Goal: Information Seeking & Learning: Learn about a topic

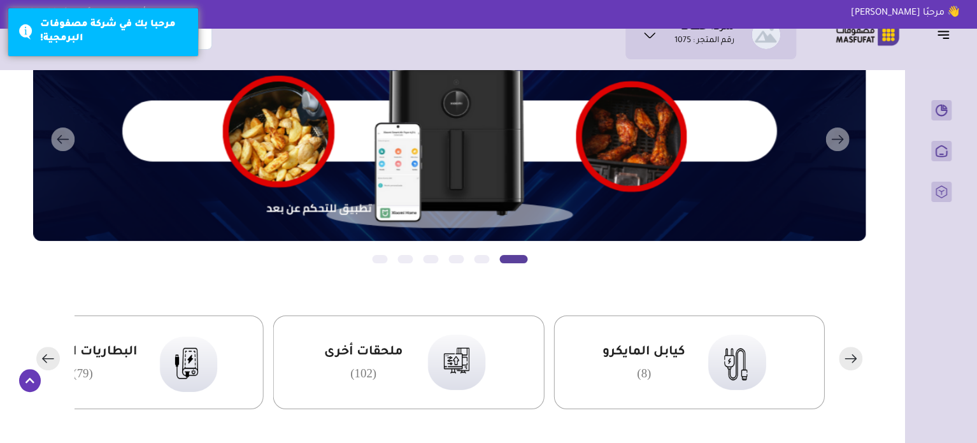
scroll to position [127, 0]
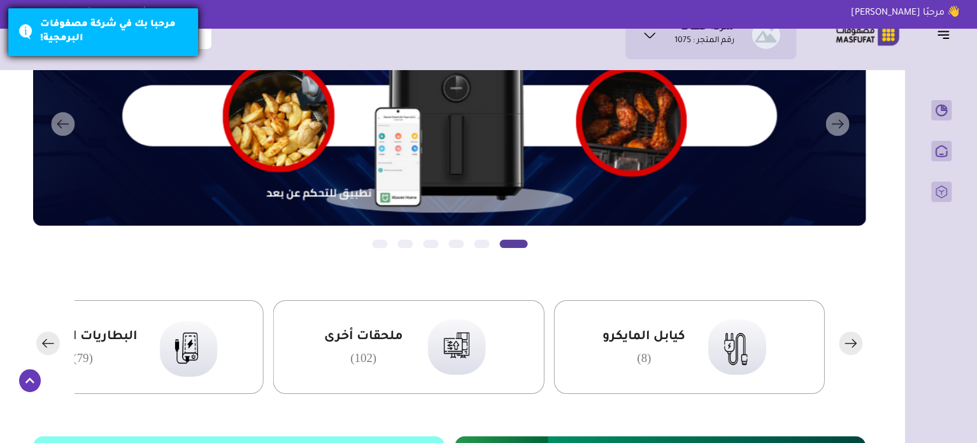
click at [31, 19] on div "مرحبا بك في شركة مصفوفات البرمجية!" at bounding box center [103, 32] width 191 height 49
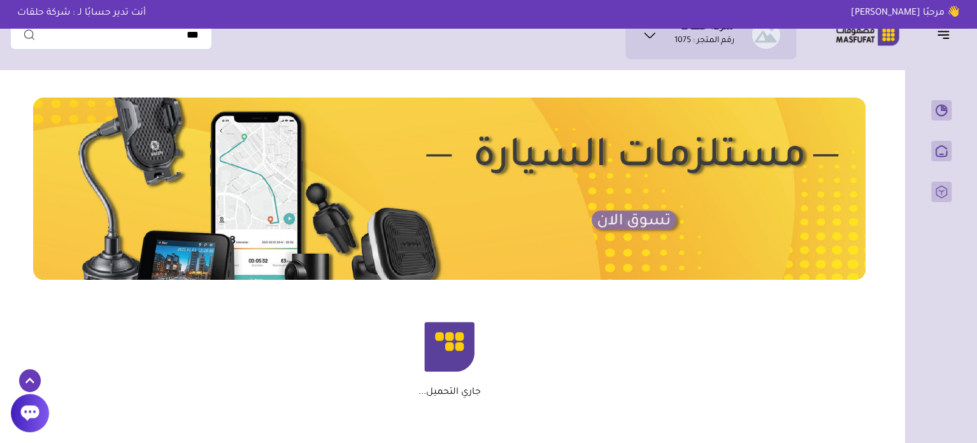
scroll to position [675, 0]
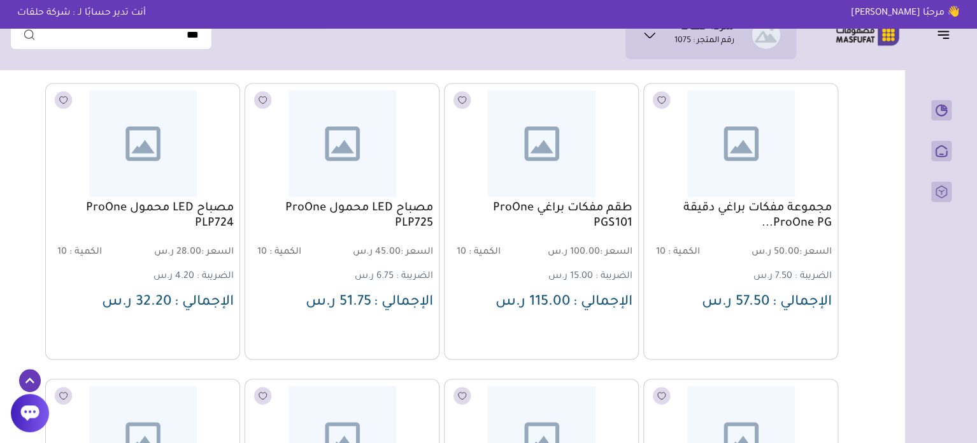
scroll to position [1019, 0]
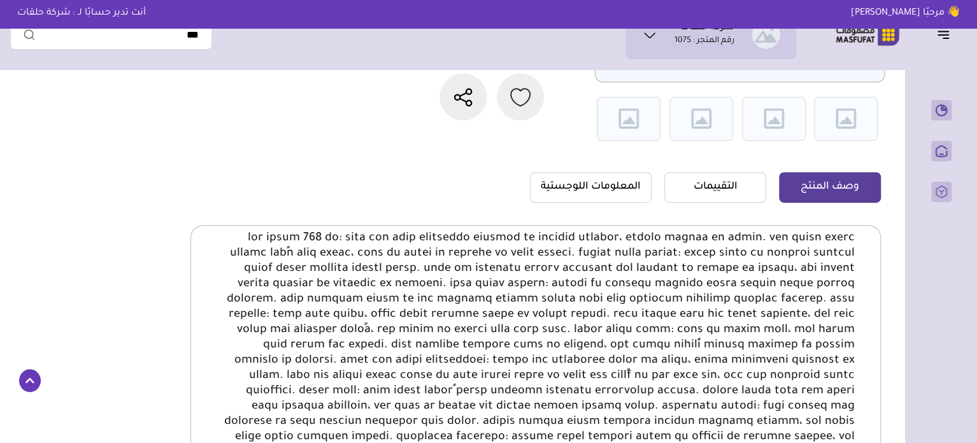
scroll to position [319, 0]
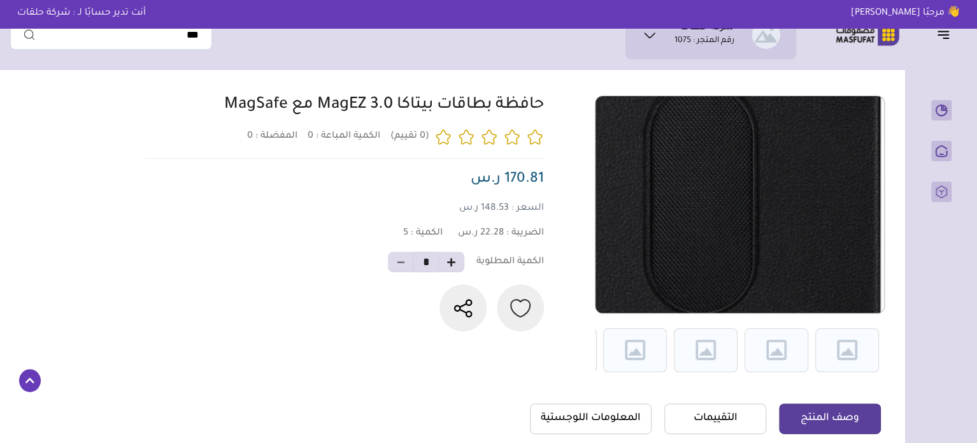
scroll to position [255, 0]
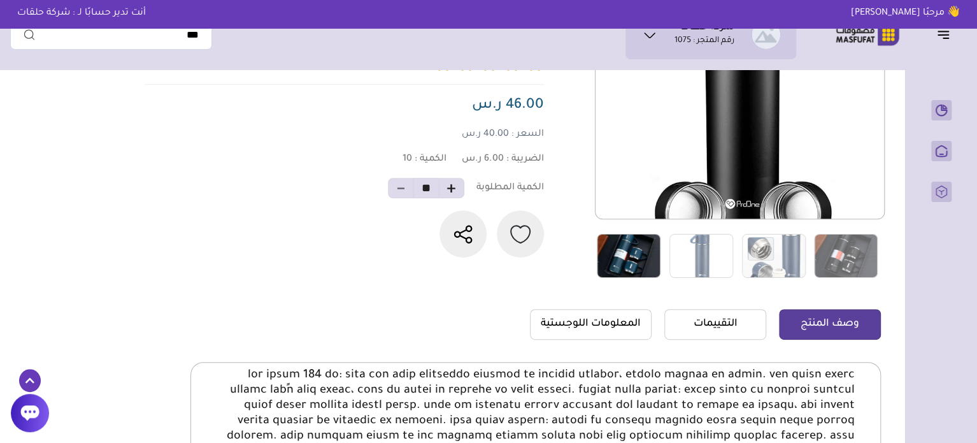
scroll to position [122, 0]
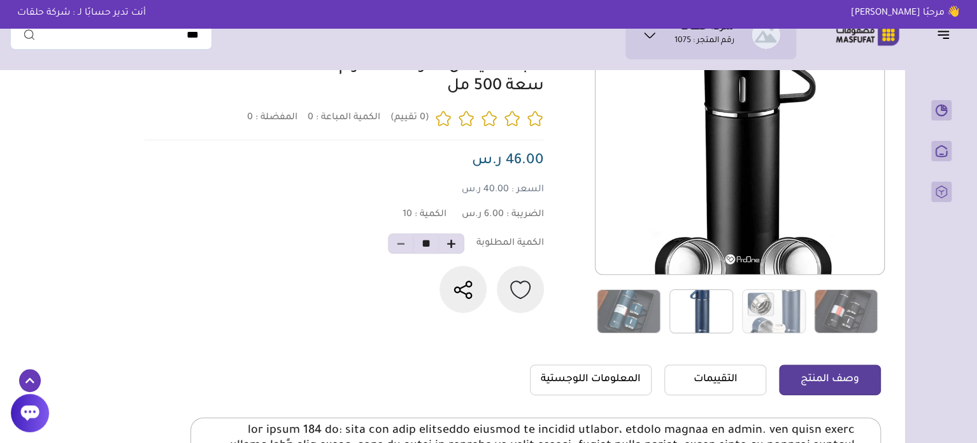
click at [698, 313] on img at bounding box center [702, 311] width 64 height 44
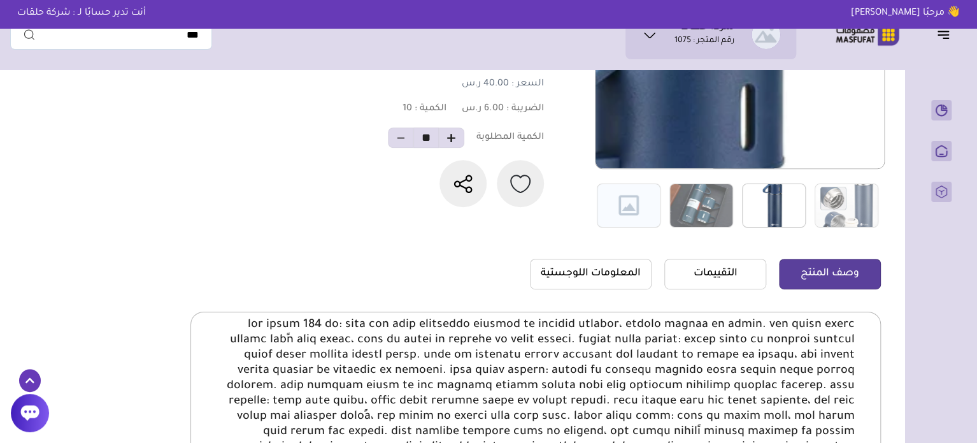
scroll to position [255, 0]
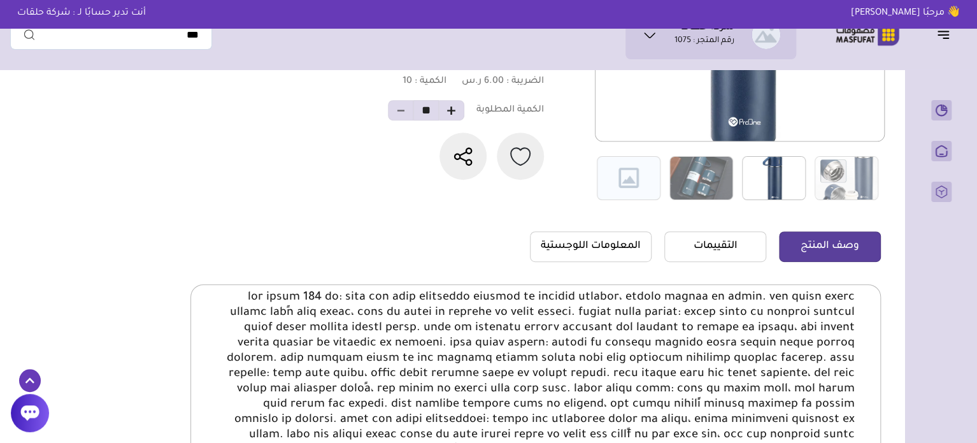
click at [787, 178] on img at bounding box center [774, 178] width 64 height 44
click at [824, 176] on img at bounding box center [847, 178] width 64 height 44
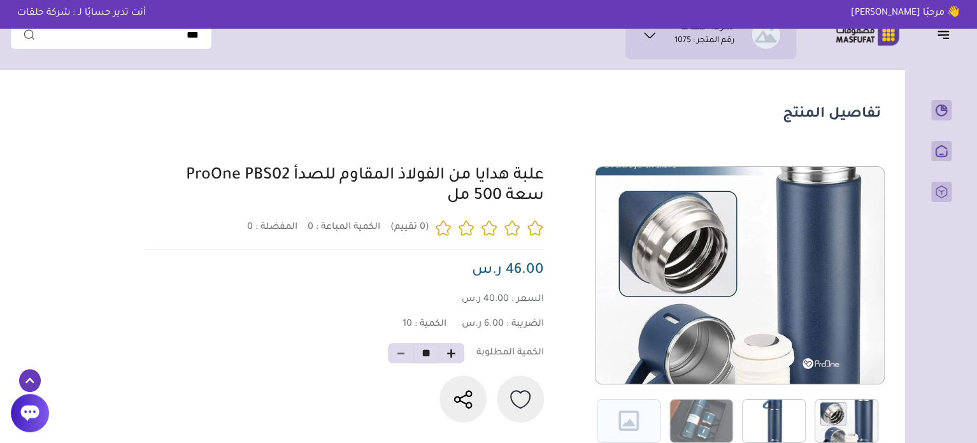
scroll to position [0, 0]
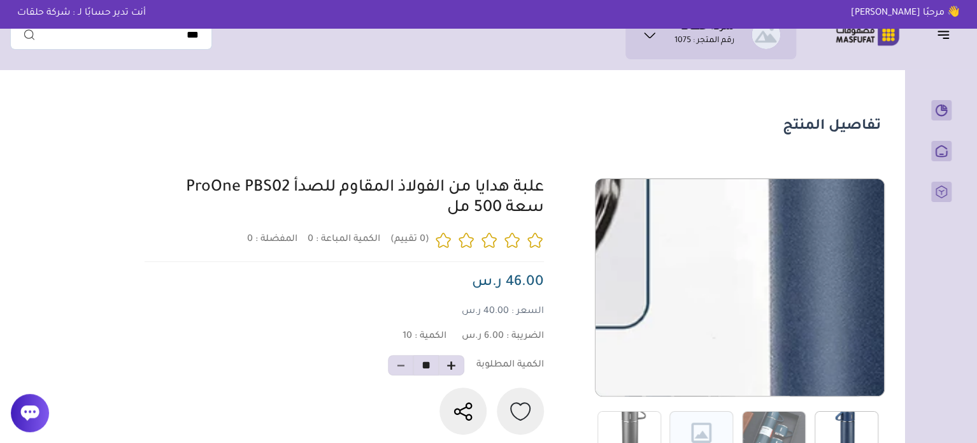
click at [767, 295] on img at bounding box center [740, 287] width 289 height 289
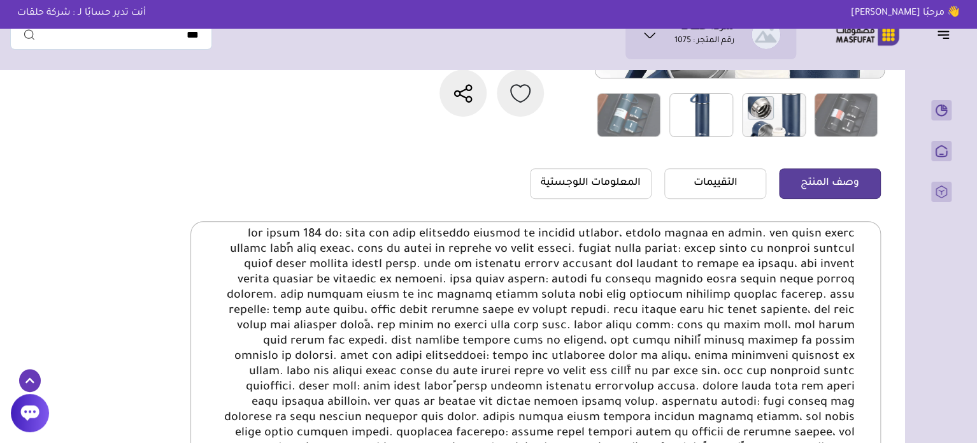
scroll to position [325, 0]
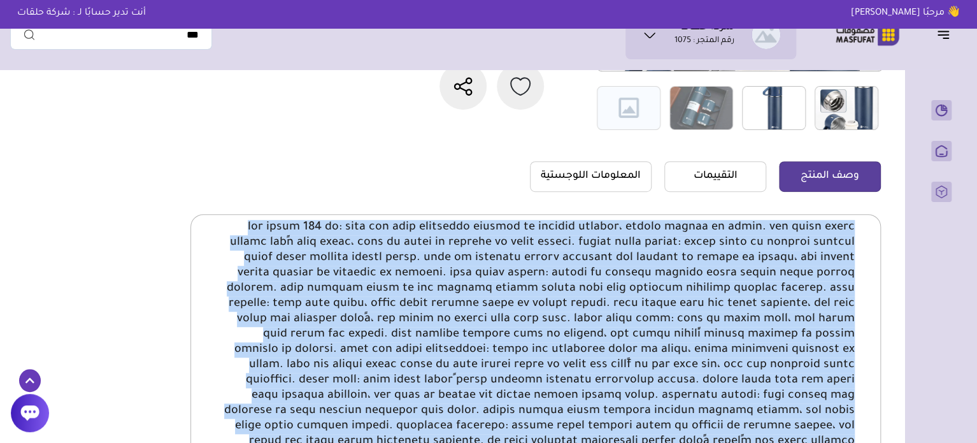
copy body "سعة كبيرة 500 مل: تتسع لما يكفي لمشروباتك الساخنة أو الباردة المفضلة، مثالية لل…"
click at [709, 113] on img at bounding box center [702, 108] width 64 height 44
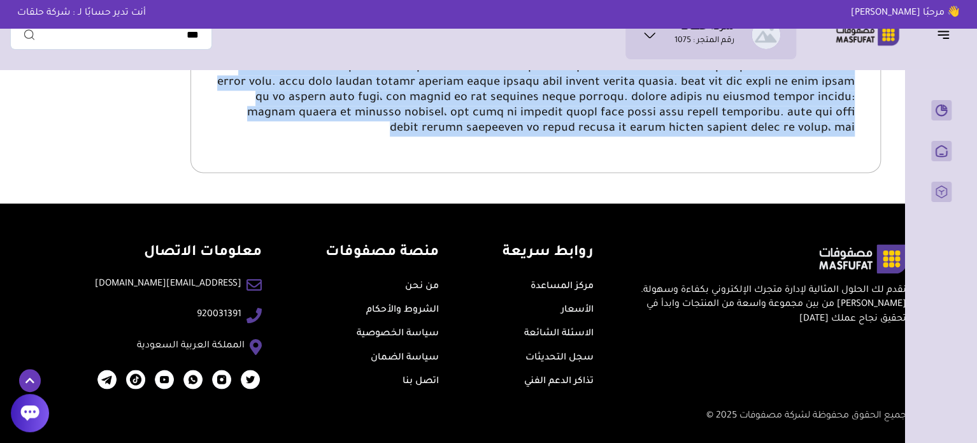
scroll to position [643, 0]
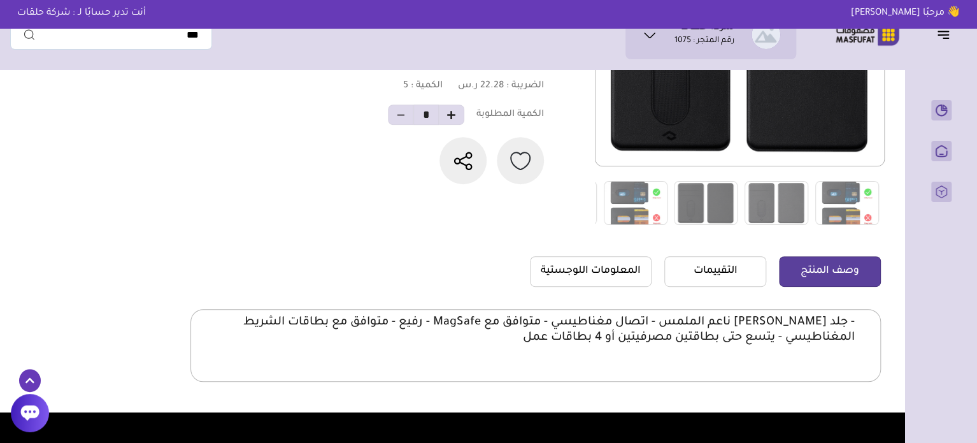
scroll to position [255, 0]
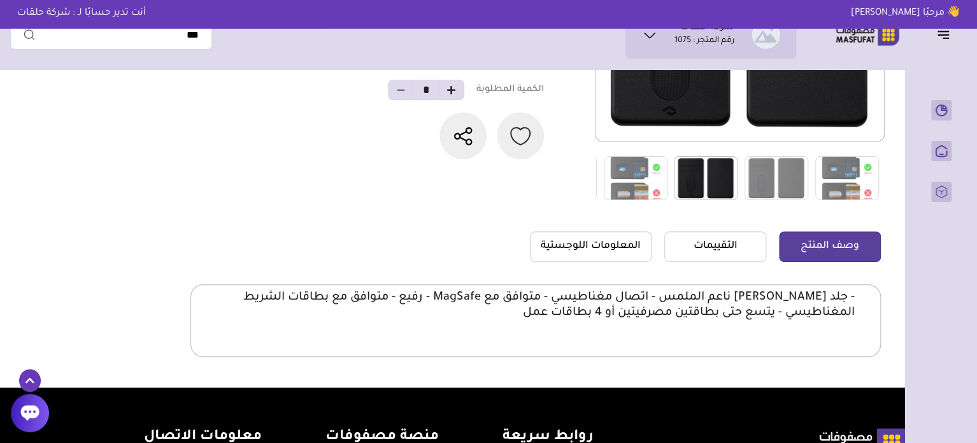
click at [686, 168] on img at bounding box center [706, 178] width 64 height 44
click at [647, 175] on img at bounding box center [636, 178] width 64 height 44
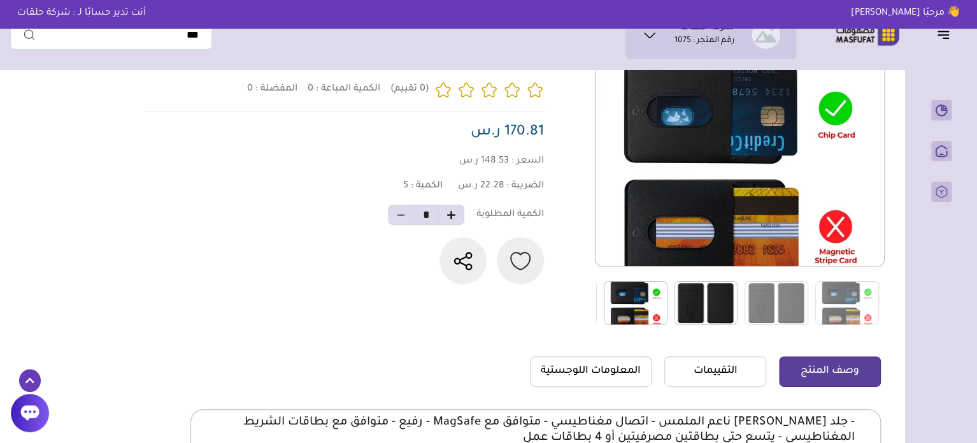
scroll to position [127, 0]
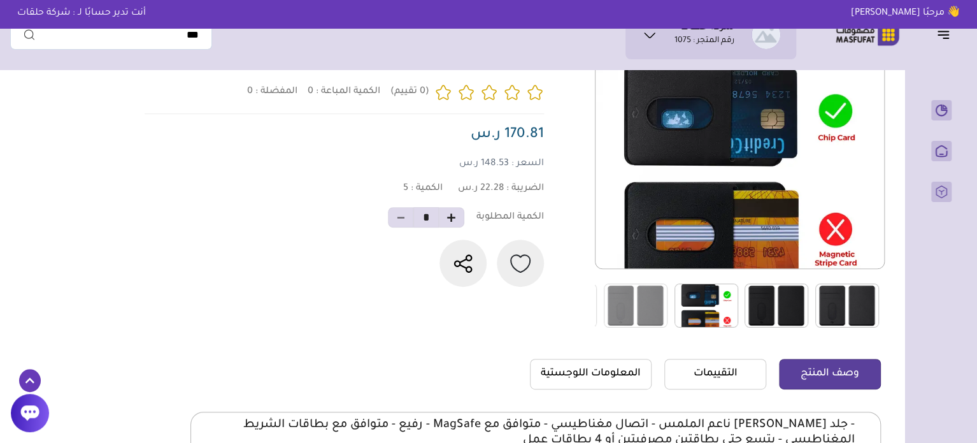
click at [838, 303] on img at bounding box center [847, 306] width 64 height 44
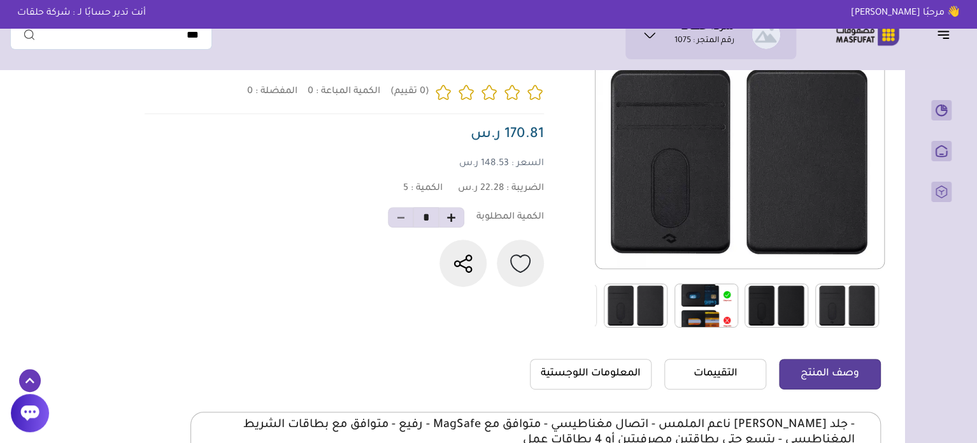
click at [638, 306] on img at bounding box center [636, 306] width 64 height 44
click at [769, 305] on img at bounding box center [777, 306] width 64 height 44
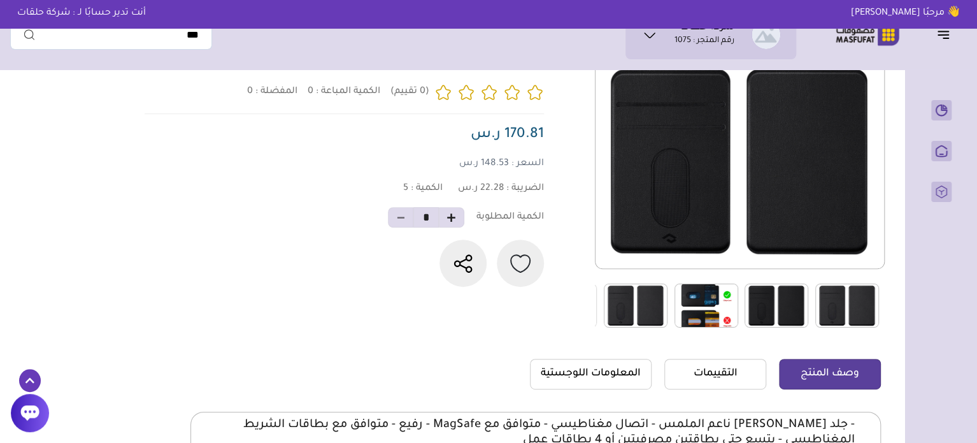
click at [712, 300] on img at bounding box center [707, 306] width 64 height 44
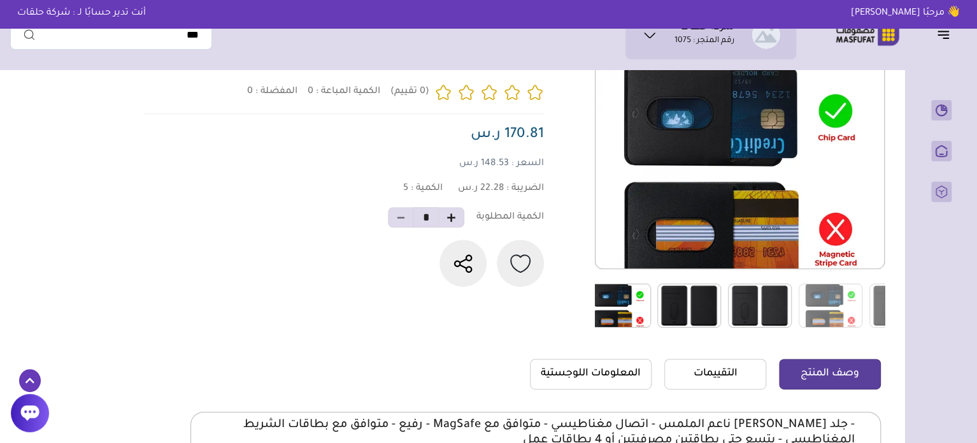
drag, startPoint x: 782, startPoint y: 310, endPoint x: 686, endPoint y: 305, distance: 96.3
click at [690, 305] on img at bounding box center [689, 306] width 64 height 44
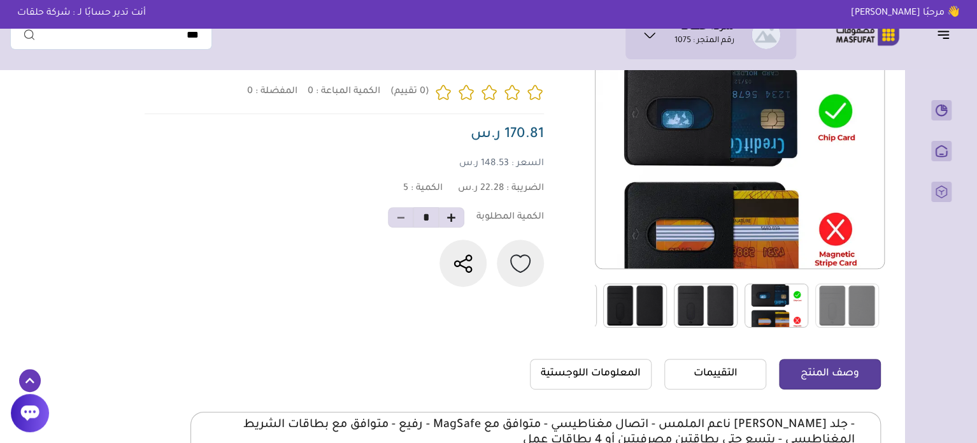
click at [773, 296] on img at bounding box center [777, 306] width 64 height 44
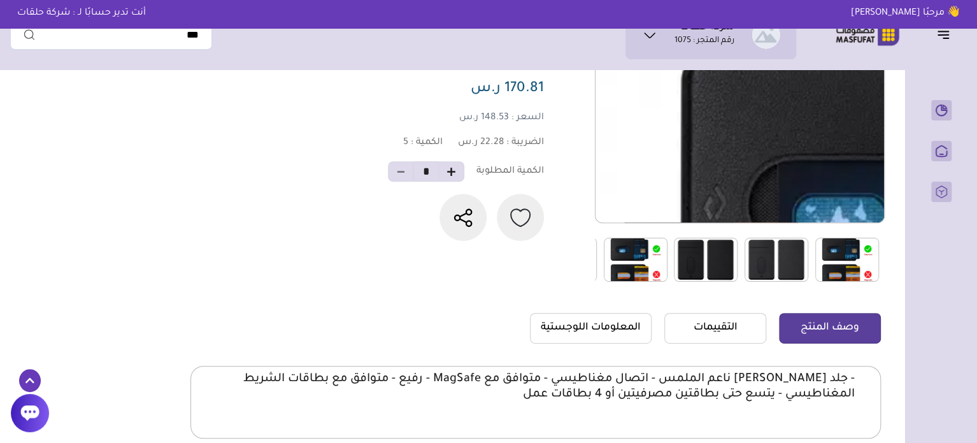
scroll to position [382, 0]
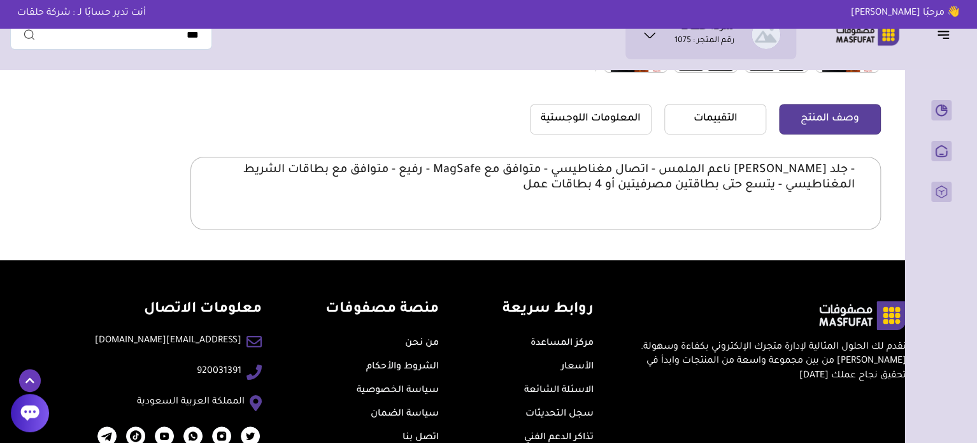
click at [743, 176] on p "- جلد بولي يوريثان ناعم الملمس - اتصال مغناطيسي - متوافق مع MagSafe - رفيع - مت…" at bounding box center [536, 177] width 638 height 31
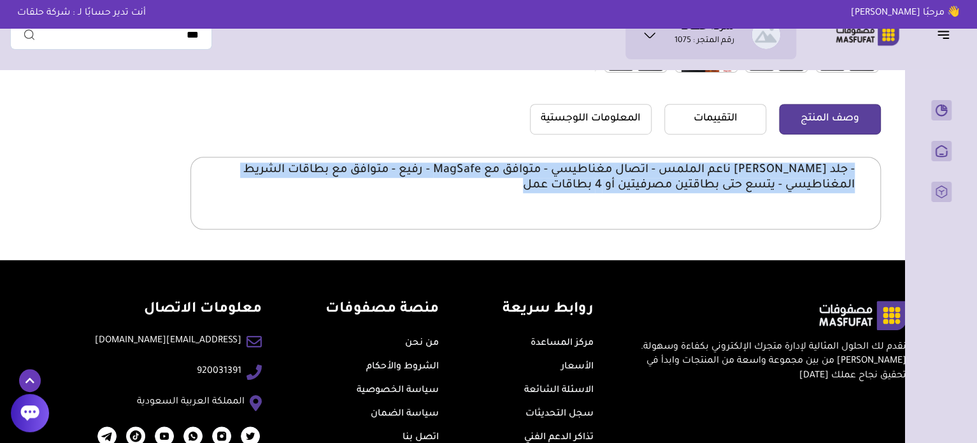
click at [743, 176] on p "- جلد بولي يوريثان ناعم الملمس - اتصال مغناطيسي - متوافق مع MagSafe - رفيع - مت…" at bounding box center [536, 177] width 638 height 31
copy body "- جلد بولي يوريثان ناعم الملمس - اتصال مغناطيسي - متوافق مع MagSafe - رفيع - مت…"
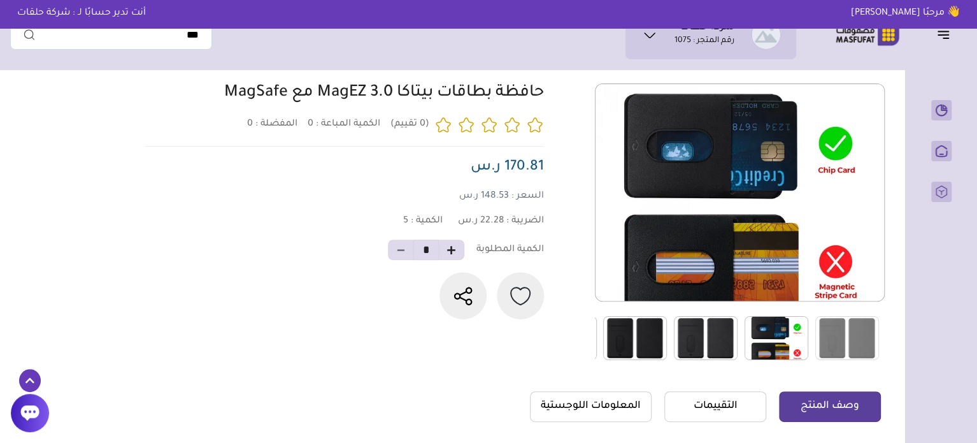
scroll to position [64, 0]
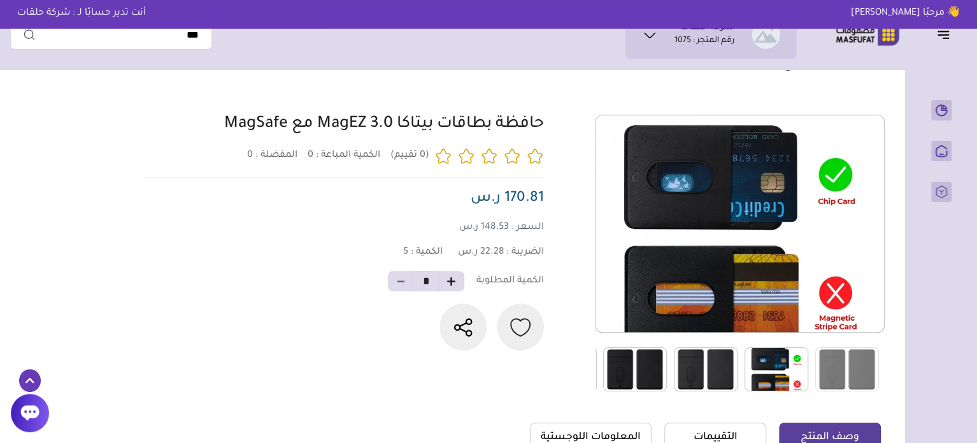
click at [721, 364] on img at bounding box center [706, 369] width 64 height 44
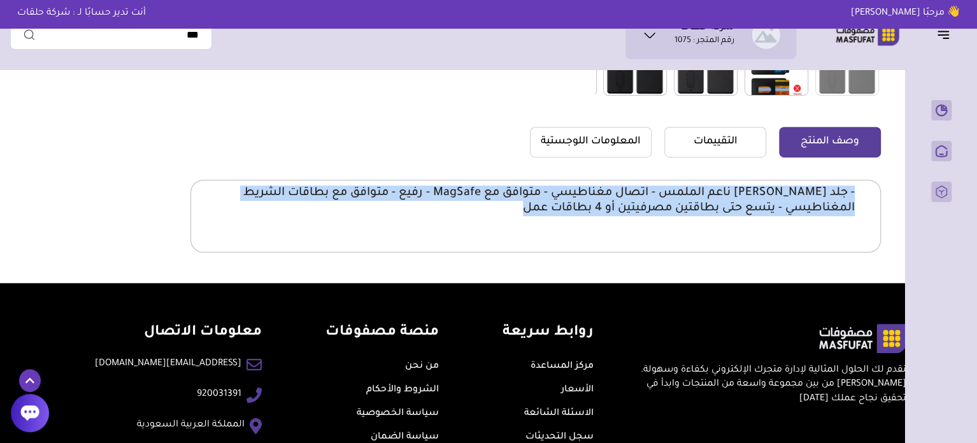
scroll to position [382, 0]
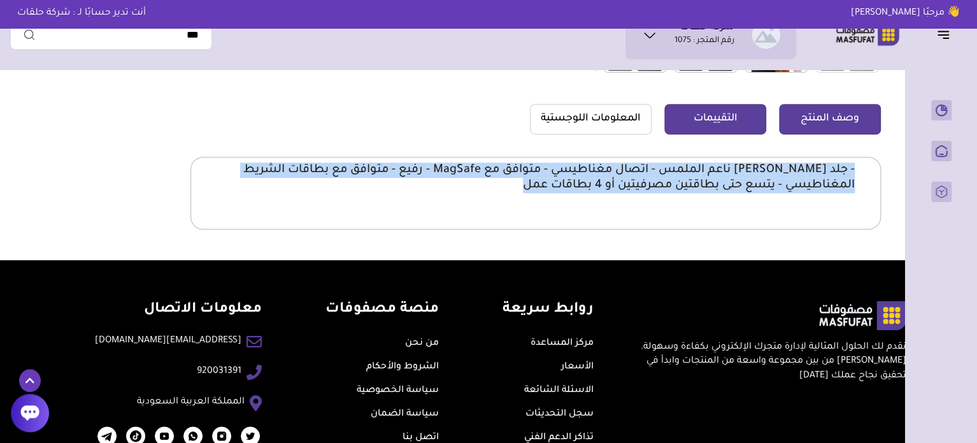
click at [699, 111] on link "التقييمات" at bounding box center [715, 119] width 102 height 31
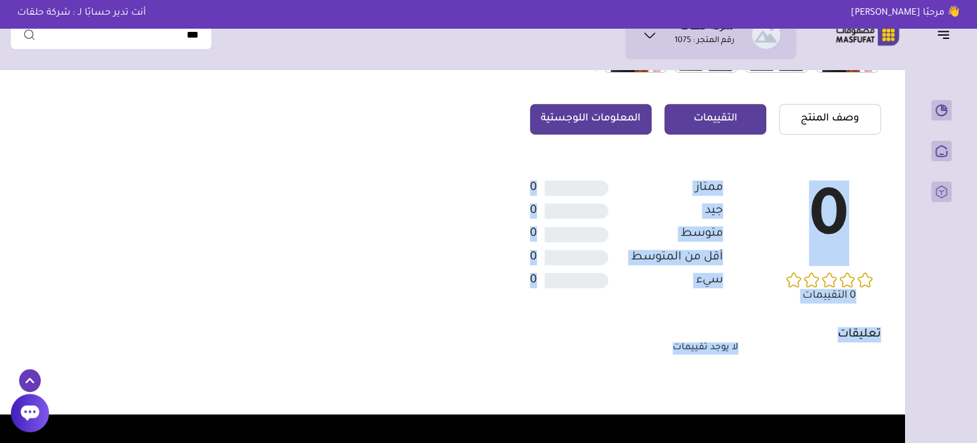
click at [635, 115] on link "المعلومات اللوجستية" at bounding box center [591, 119] width 122 height 31
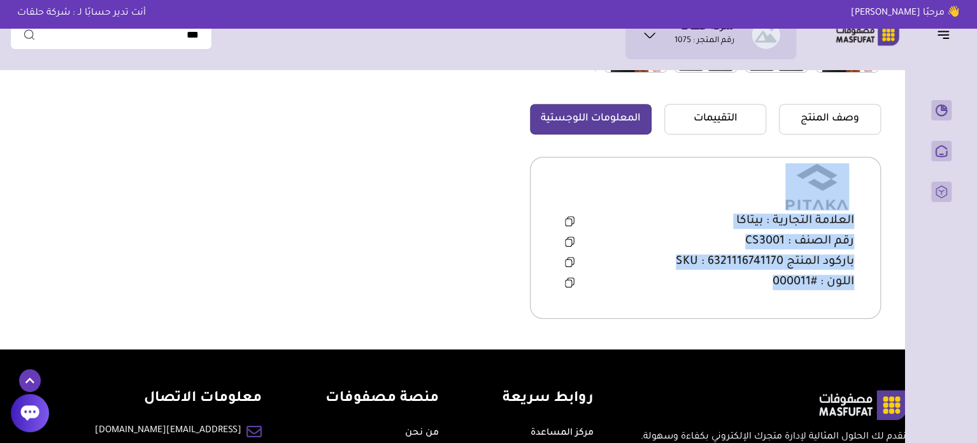
click at [687, 226] on div "العلامة التجارية : بيتاكا" at bounding box center [706, 221] width 298 height 19
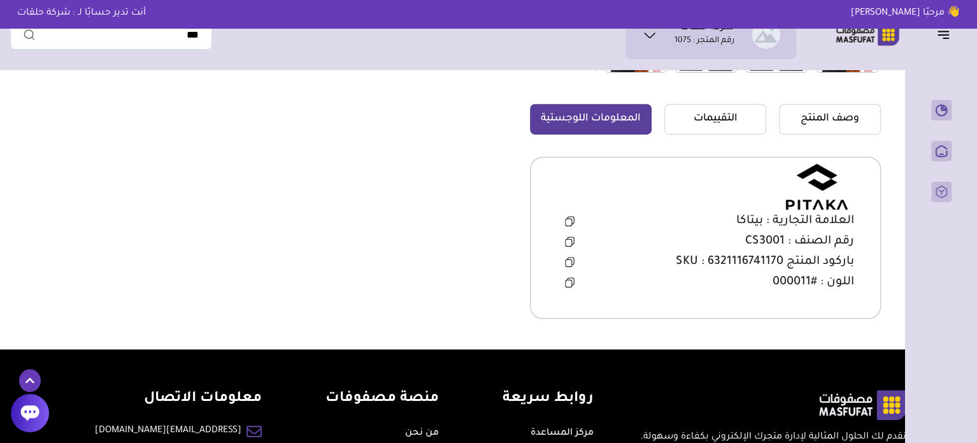
click at [754, 217] on span "العلامة التجارية : بيتاكا" at bounding box center [795, 220] width 118 height 15
copy span "بيتاكا"
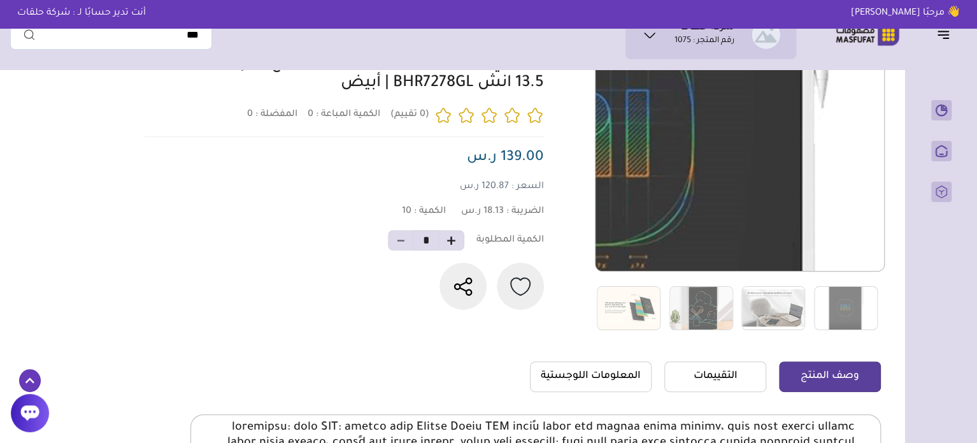
scroll to position [127, 0]
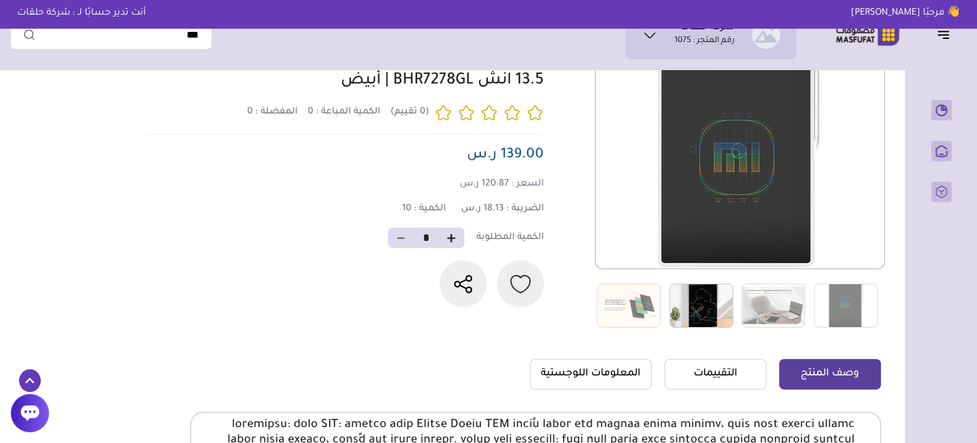
click at [706, 293] on img at bounding box center [702, 306] width 64 height 44
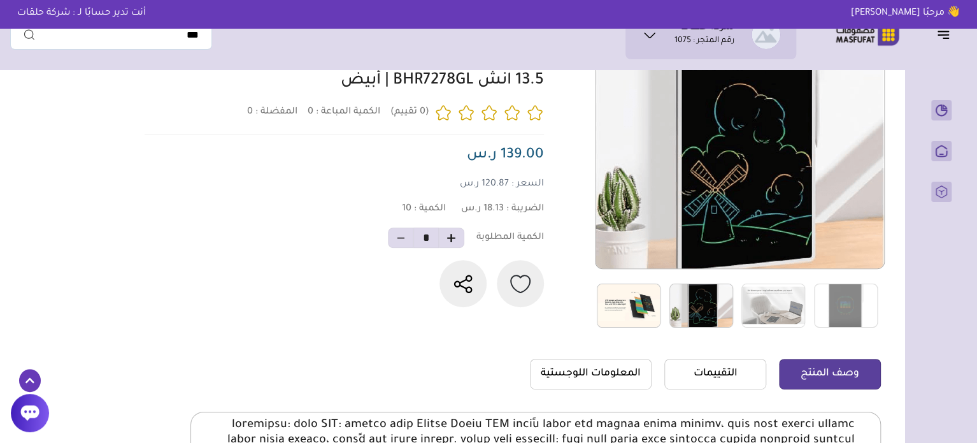
click at [635, 298] on img at bounding box center [629, 306] width 64 height 44
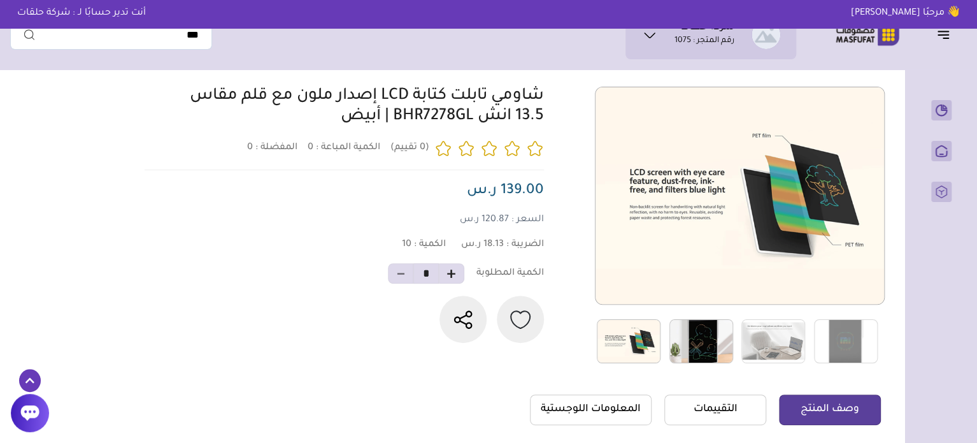
scroll to position [64, 0]
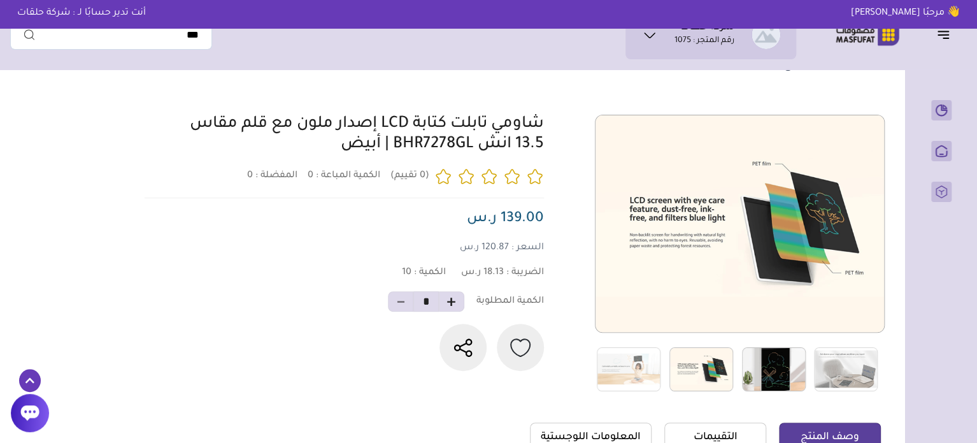
click at [694, 388] on img at bounding box center [702, 369] width 64 height 44
click at [770, 377] on img at bounding box center [774, 369] width 64 height 44
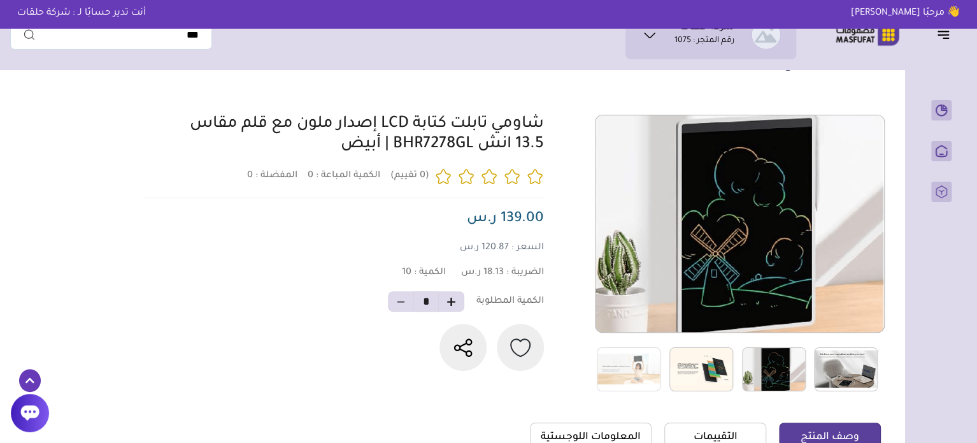
click at [828, 365] on img at bounding box center [846, 369] width 64 height 44
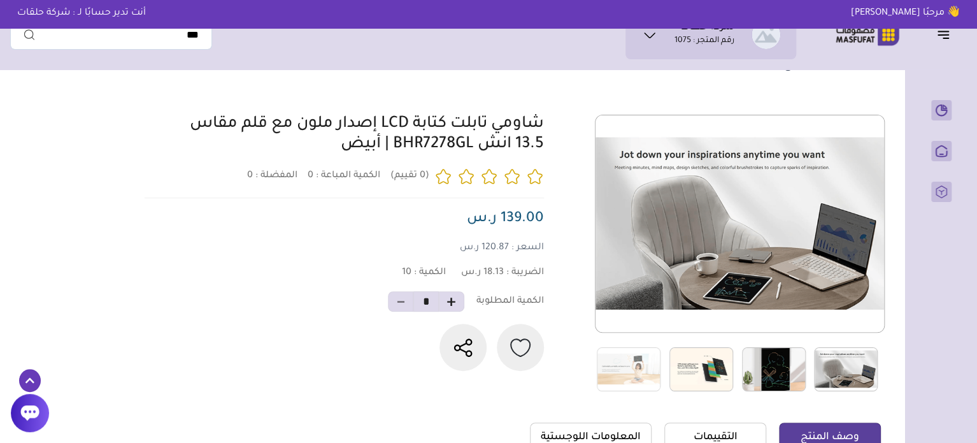
click at [859, 371] on img at bounding box center [846, 369] width 64 height 44
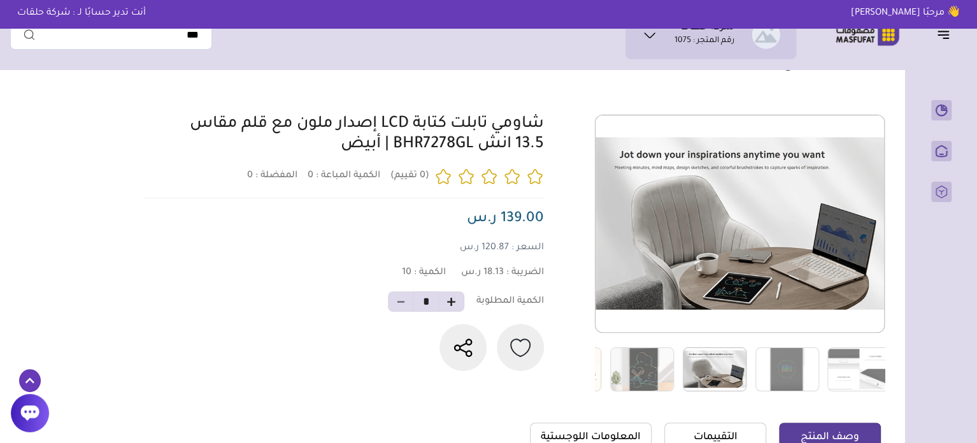
drag, startPoint x: 859, startPoint y: 371, endPoint x: 711, endPoint y: 375, distance: 147.9
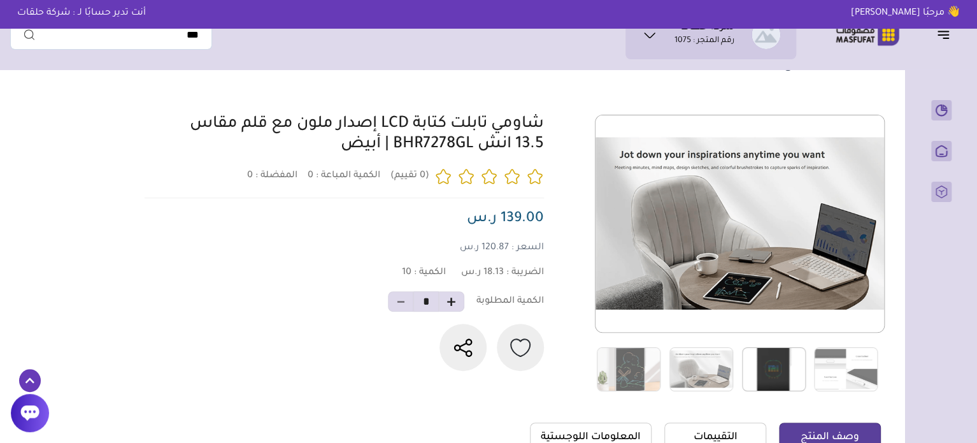
click at [773, 375] on img at bounding box center [774, 369] width 64 height 44
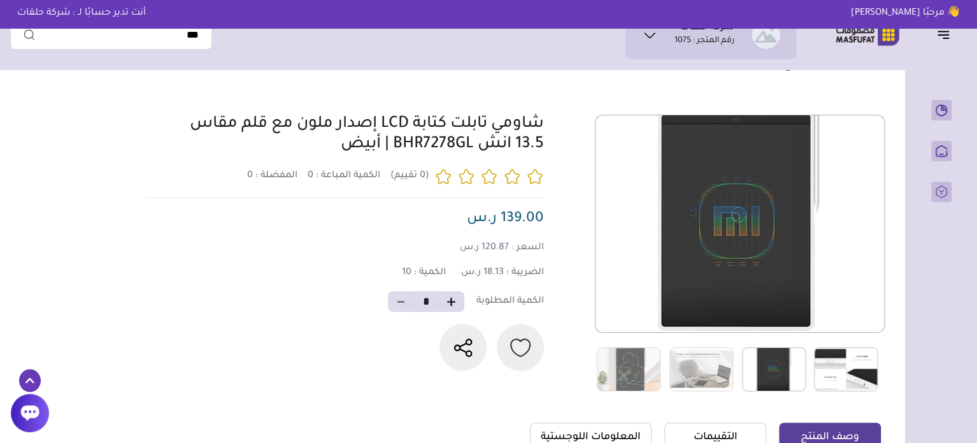
click at [838, 367] on img at bounding box center [846, 369] width 64 height 44
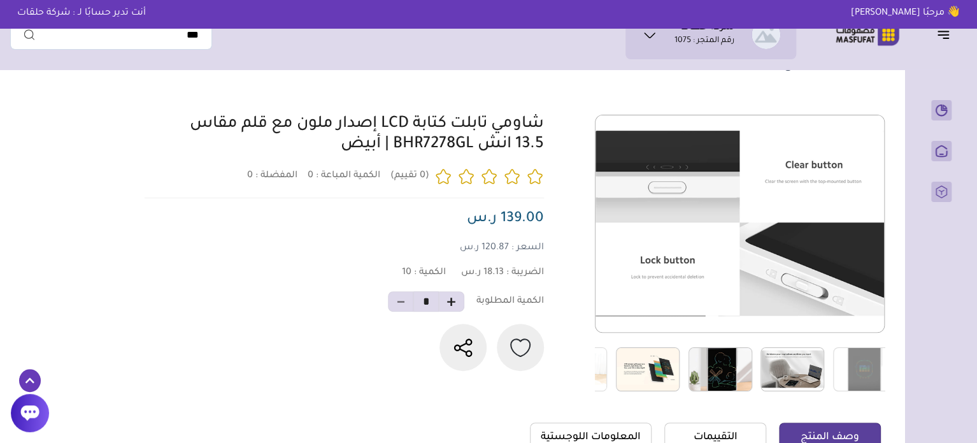
drag, startPoint x: 741, startPoint y: 375, endPoint x: 804, endPoint y: 376, distance: 63.1
click at [833, 376] on div at bounding box center [686, 369] width 1015 height 45
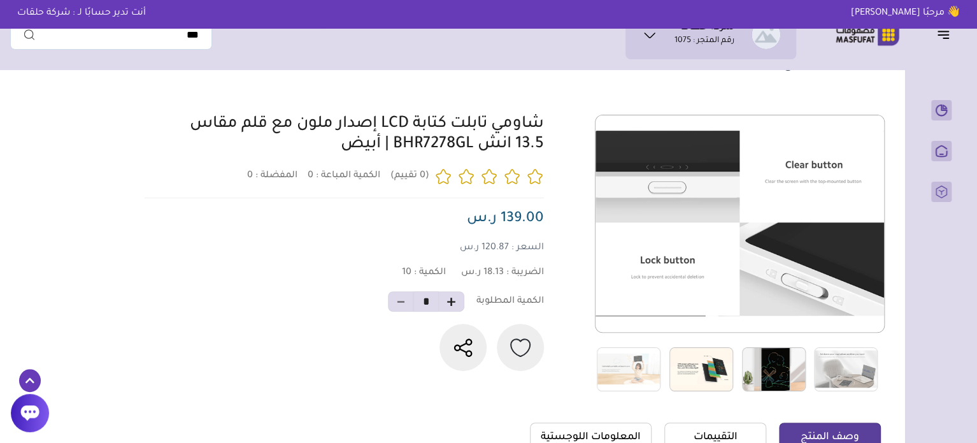
click at [734, 377] on link at bounding box center [702, 369] width 78 height 45
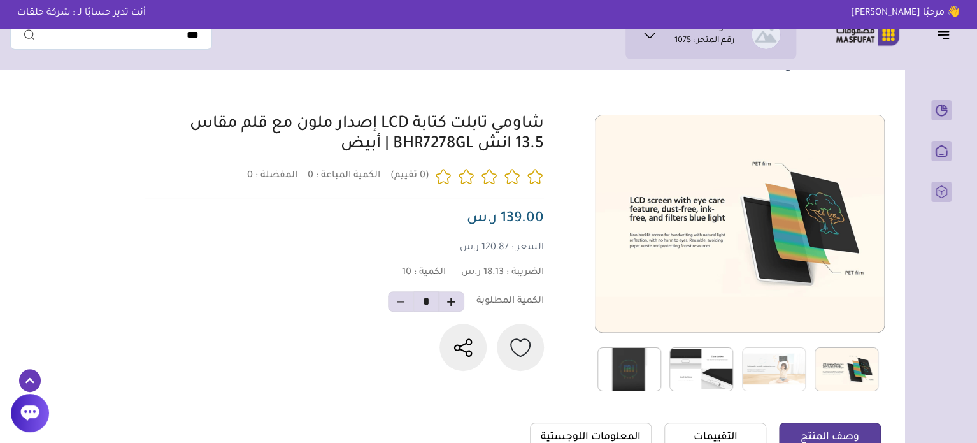
drag, startPoint x: 559, startPoint y: 122, endPoint x: 313, endPoint y: 148, distance: 247.3
click at [313, 148] on div "0 0 10 *" at bounding box center [511, 253] width 740 height 277
copy link "شاومي تابلت كتابة LCD إصدار ملون مع قلم مقاس 13.5 انش BHR7278GL | أبيض"
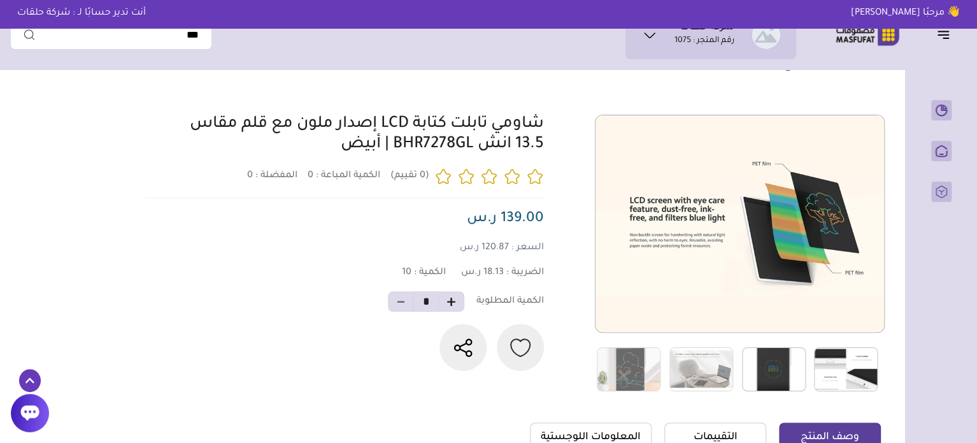
click at [759, 363] on img at bounding box center [774, 369] width 64 height 44
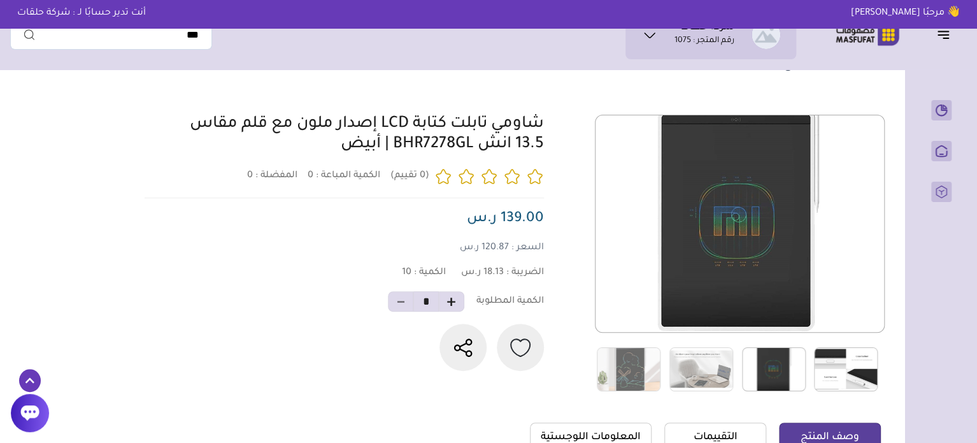
click at [831, 363] on img at bounding box center [846, 369] width 64 height 44
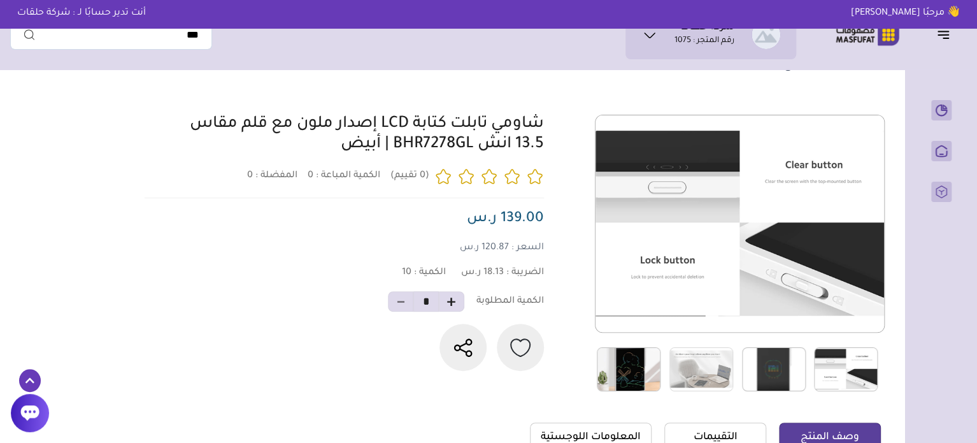
click at [645, 364] on img at bounding box center [629, 369] width 64 height 44
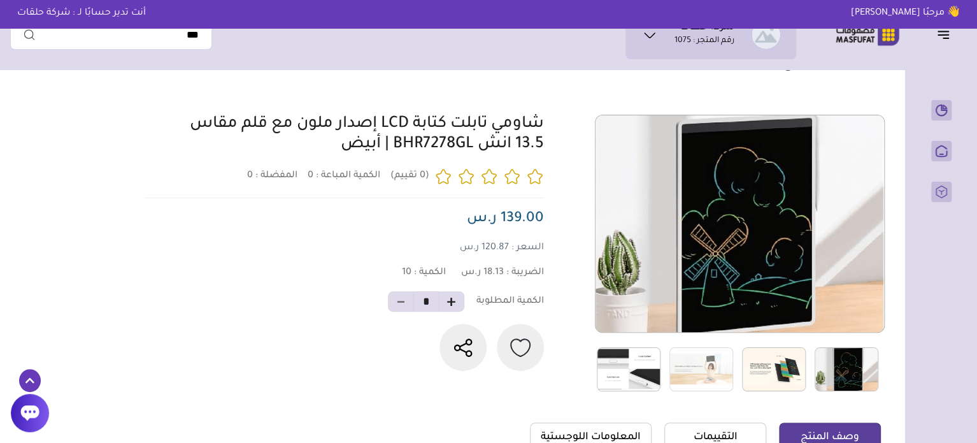
click at [640, 375] on img at bounding box center [629, 369] width 64 height 44
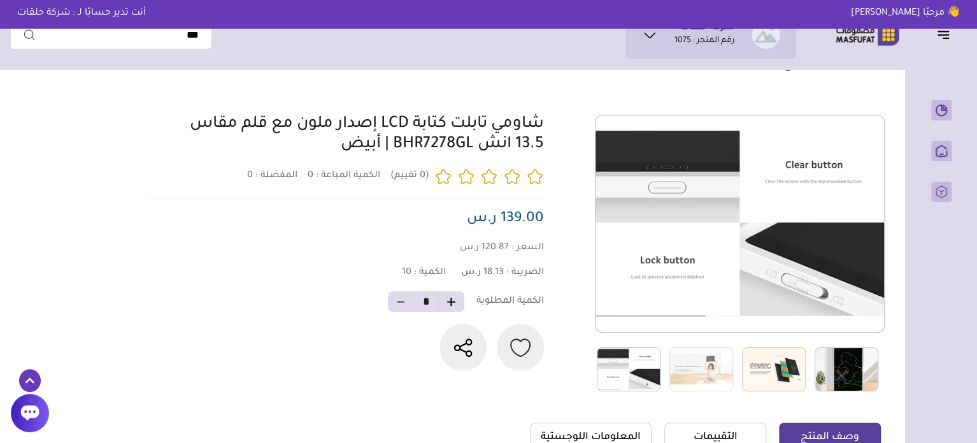
click at [429, 141] on link "شاومي تابلت كتابة LCD إصدار ملون مع قلم مقاس 13.5 انش BHR7278GL | أبيض" at bounding box center [367, 135] width 354 height 38
click at [422, 147] on link "شاومي تابلت كتابة LCD إصدار ملون مع قلم مقاس 13.5 انش BHR7278GL | أبيض" at bounding box center [367, 135] width 354 height 38
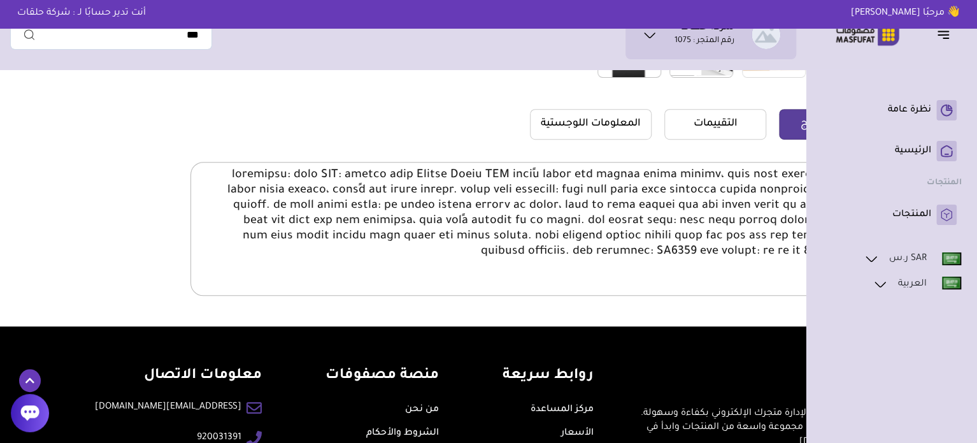
scroll to position [382, 0]
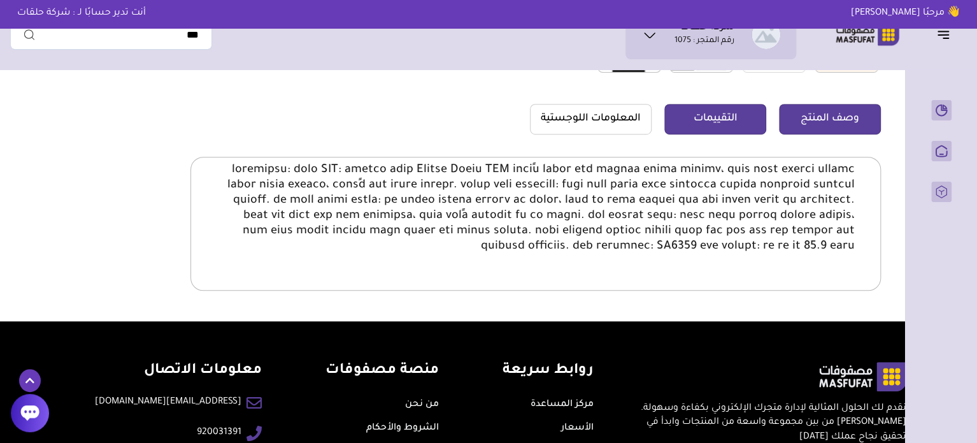
click at [694, 111] on link "التقييمات" at bounding box center [715, 119] width 102 height 31
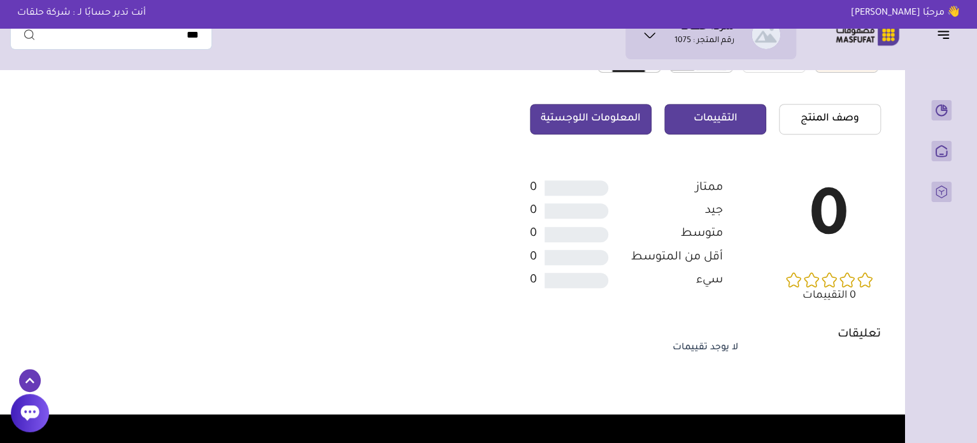
click at [634, 128] on link "المعلومات اللوجستية" at bounding box center [591, 119] width 122 height 31
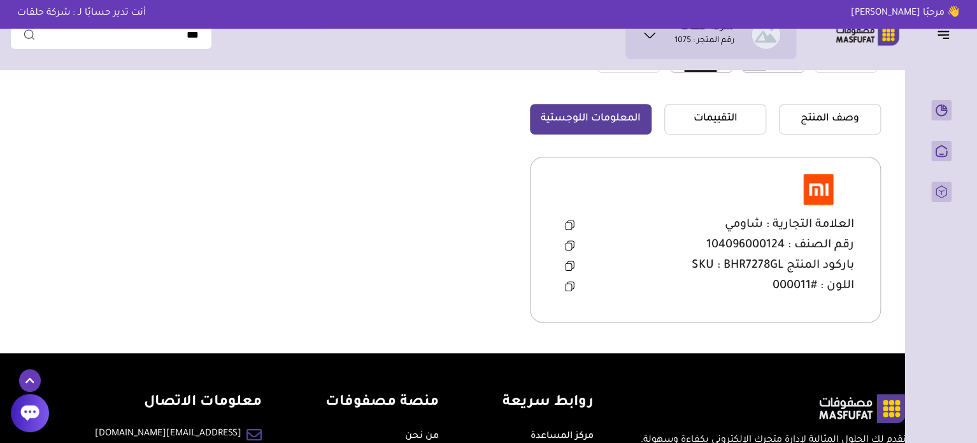
click at [748, 239] on span "رقم الصنف : 104096000124" at bounding box center [781, 245] width 148 height 15
click at [747, 228] on span "العلامة التجارية : شاومي" at bounding box center [789, 224] width 129 height 15
copy span "شاومي"
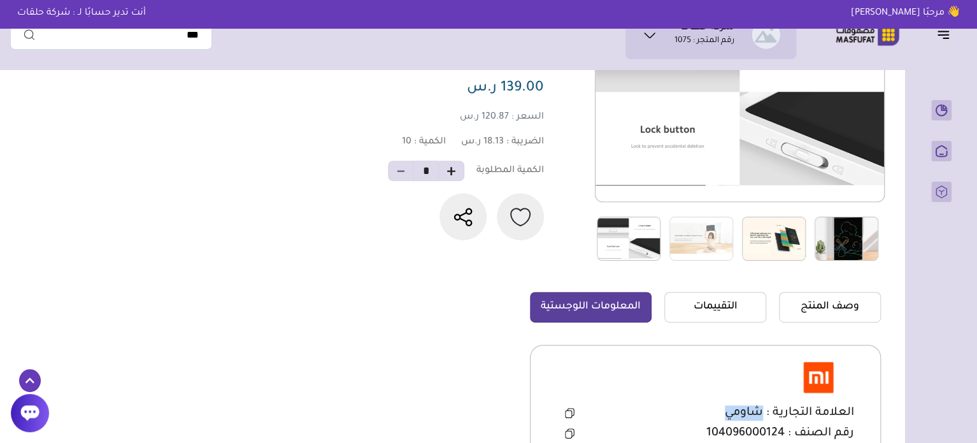
scroll to position [148, 0]
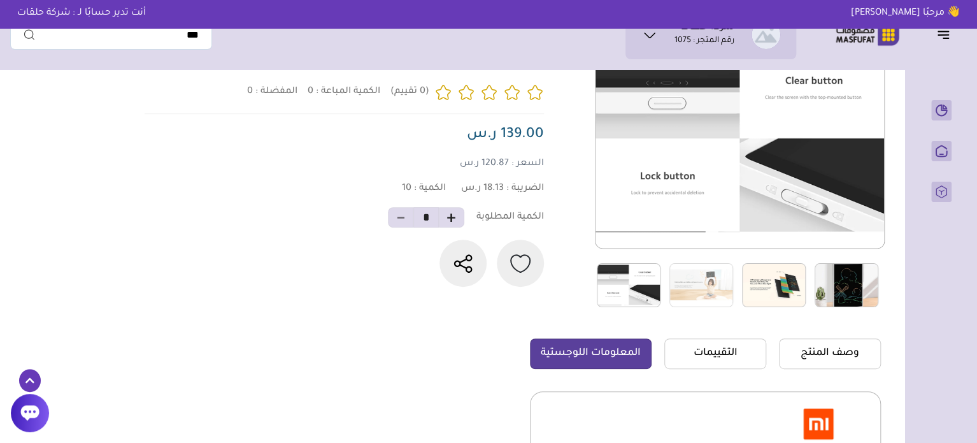
click at [811, 369] on div "وصف المنتج التقييمات المعلومات اللوجستية" at bounding box center [705, 447] width 351 height 219
click at [823, 356] on link "وصف المنتج" at bounding box center [830, 353] width 102 height 31
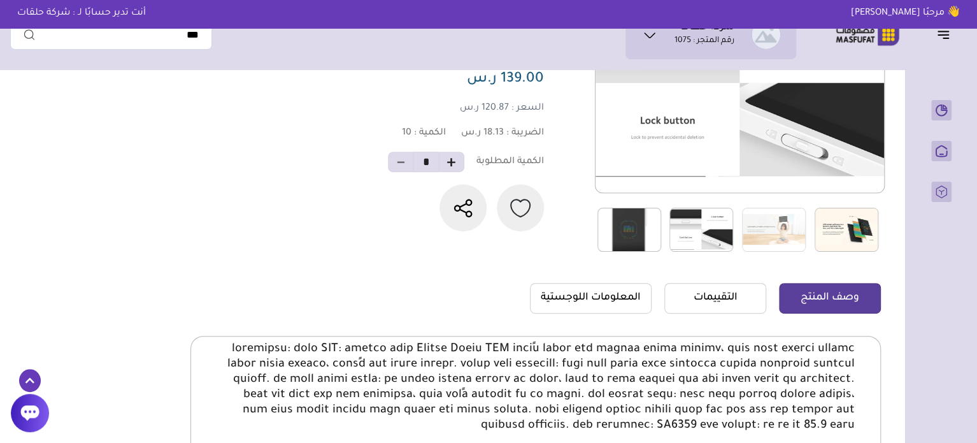
scroll to position [275, 0]
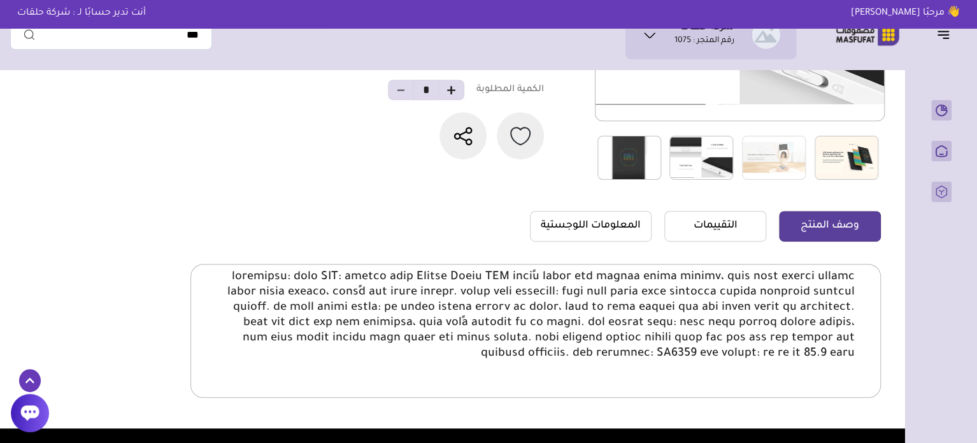
click at [728, 280] on p at bounding box center [536, 315] width 638 height 92
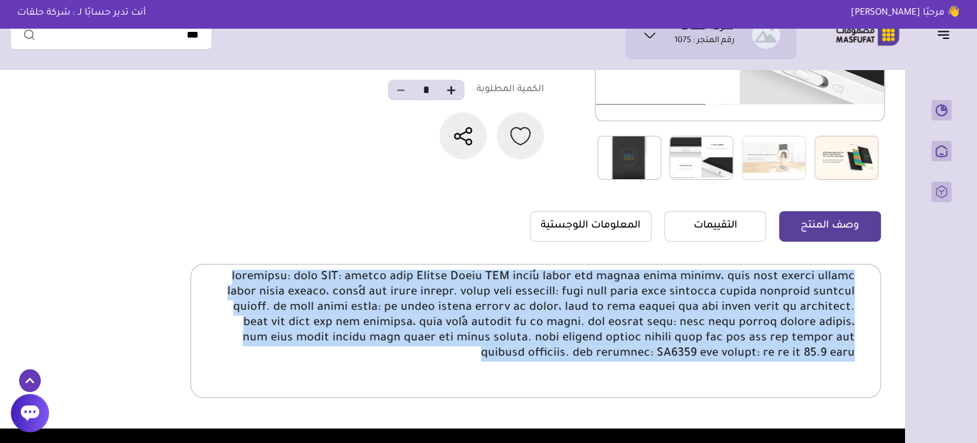
click at [728, 280] on p at bounding box center [536, 315] width 638 height 92
click at [629, 271] on p at bounding box center [536, 315] width 638 height 92
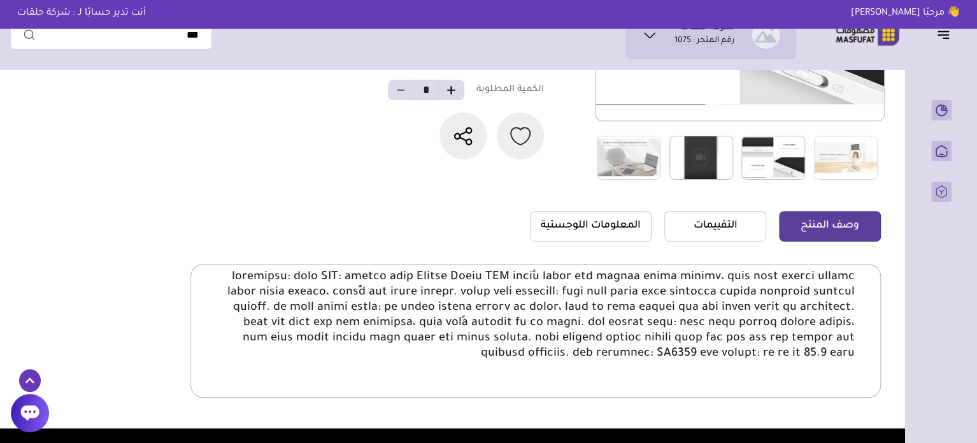
click at [549, 272] on p at bounding box center [536, 315] width 638 height 92
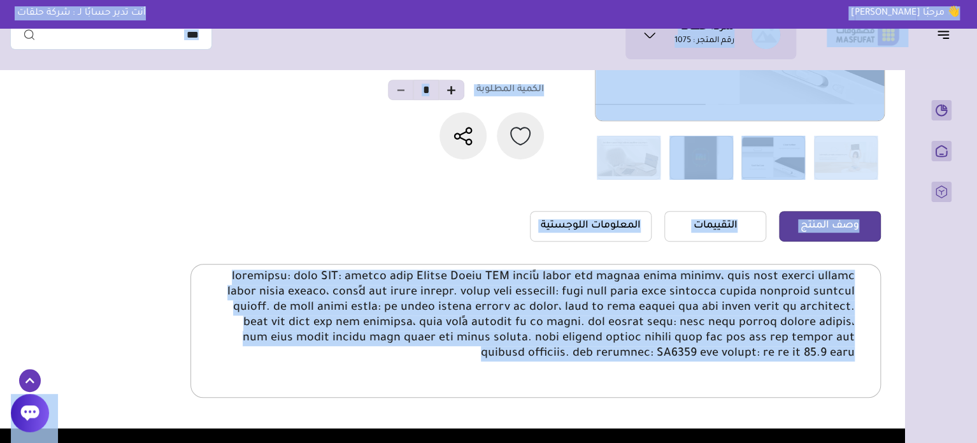
click at [559, 280] on p at bounding box center [536, 315] width 638 height 92
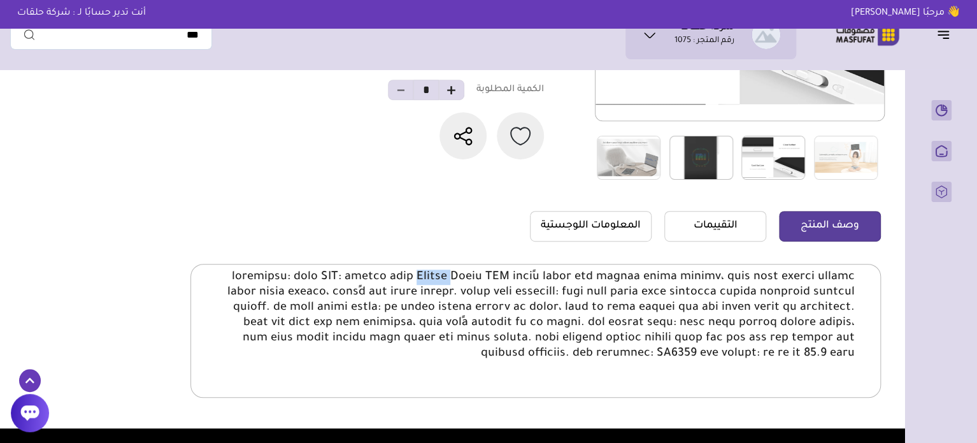
click at [559, 280] on p at bounding box center [536, 315] width 638 height 92
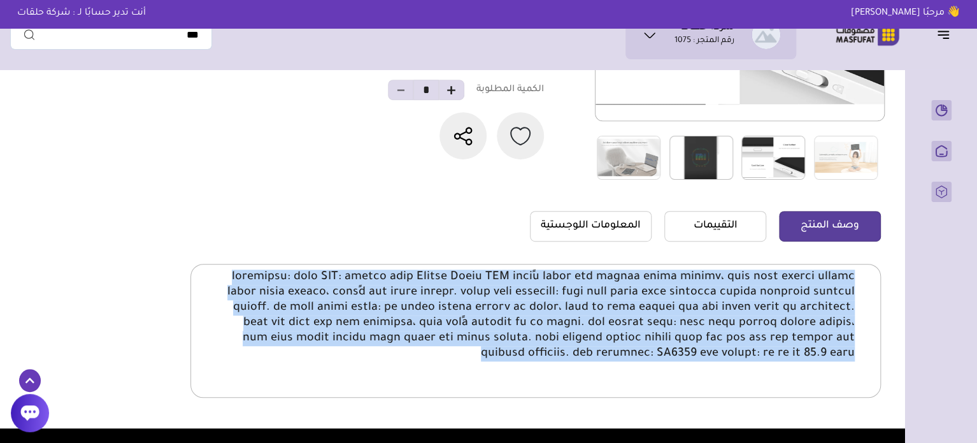
click at [559, 280] on p at bounding box center [536, 315] width 638 height 92
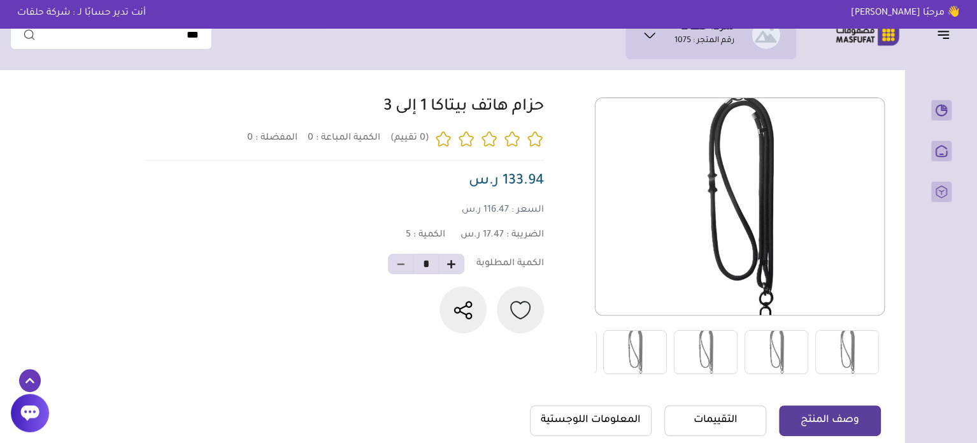
scroll to position [43, 0]
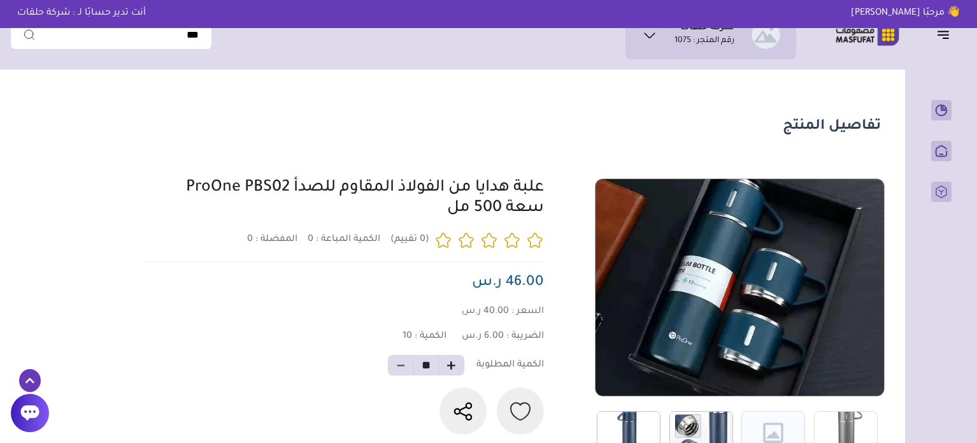
scroll to position [261, 0]
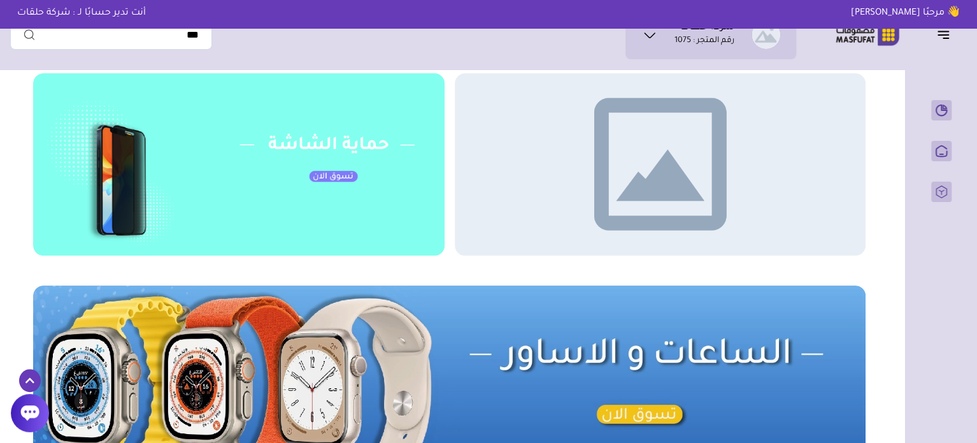
scroll to position [484, 0]
